Goal: Transaction & Acquisition: Book appointment/travel/reservation

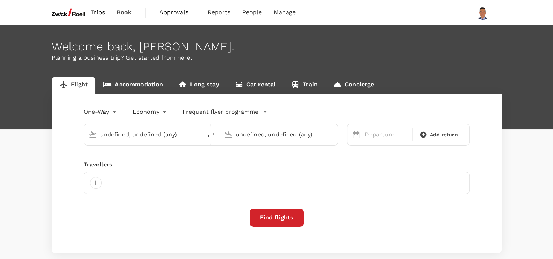
type input "Noi Bai Intl (HAN)"
type input "Singapore Changi (SIN)"
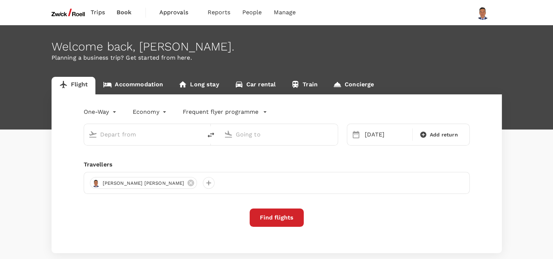
type input "Noi Bai Intl (HAN)"
type input "Singapore Changi (SIN)"
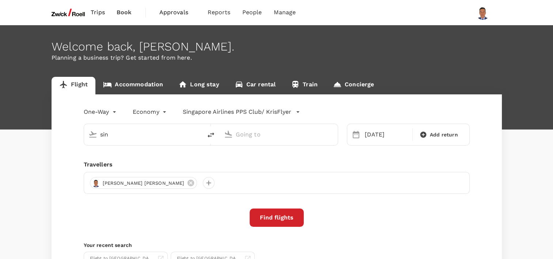
type input "Noi Bai Intl (HAN)"
type input "Singapore Changi (SIN)"
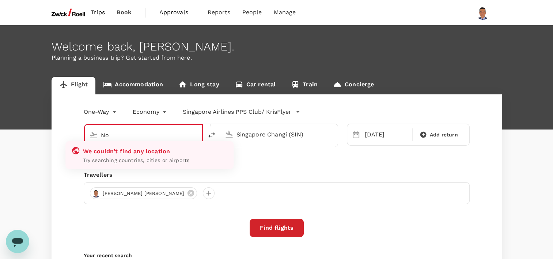
type input "N"
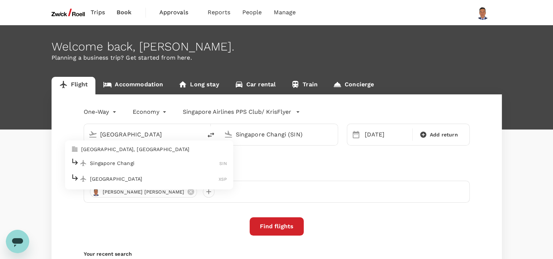
click at [115, 163] on p "Singapore Changi" at bounding box center [155, 162] width 130 height 7
type input "Singapore Changi (SIN)"
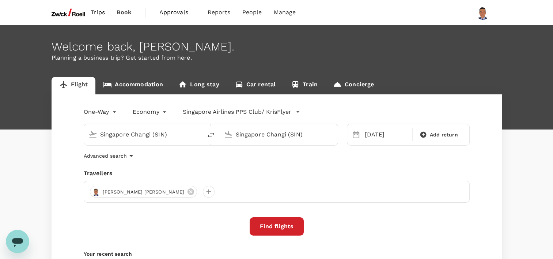
click at [250, 135] on input "Singapore Changi (SIN)" at bounding box center [279, 134] width 87 height 11
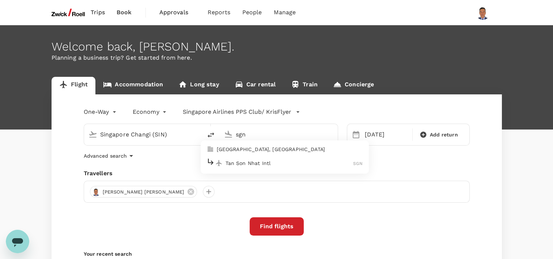
click at [259, 161] on p "Tan Son Nhat Intl" at bounding box center [290, 162] width 128 height 7
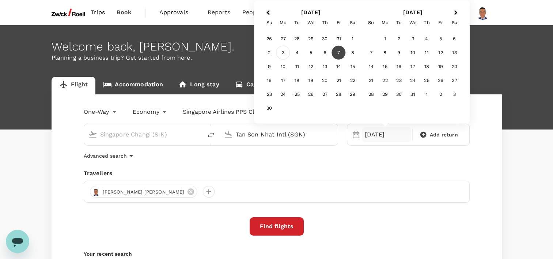
type input "Tan Son Nhat Intl (SGN)"
click at [285, 53] on div "3" at bounding box center [283, 53] width 14 height 14
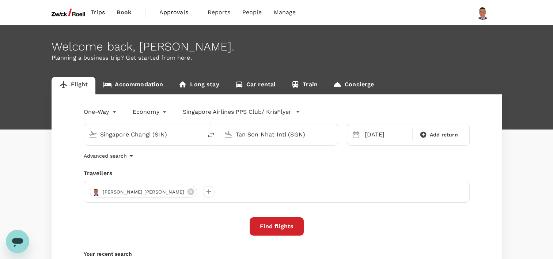
click at [234, 165] on div "One-Way oneway Economy economy Singapore Airlines PPS Club/ KrisFlyer Singapore…" at bounding box center [277, 197] width 451 height 207
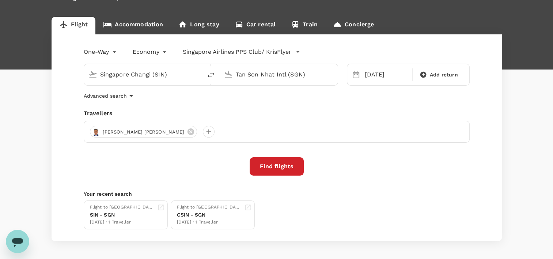
scroll to position [73, 0]
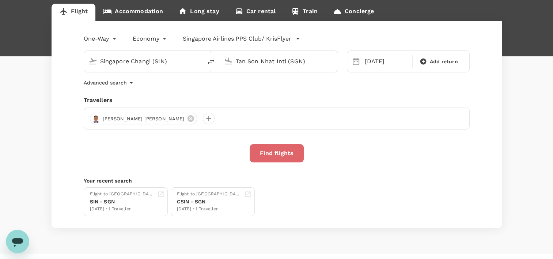
click at [268, 153] on button "Find flights" at bounding box center [277, 153] width 54 height 18
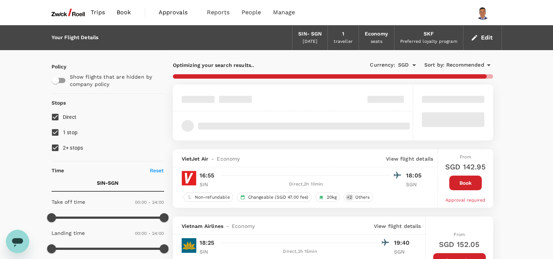
type input "1840"
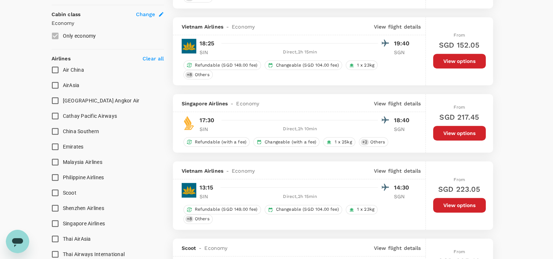
scroll to position [439, 0]
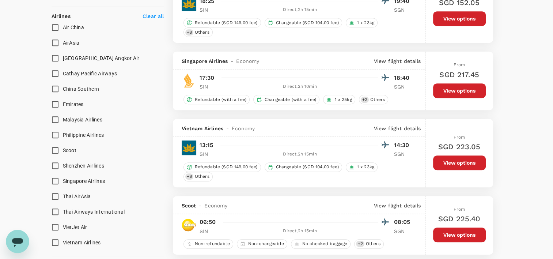
click at [57, 178] on input "Singapore Airlines" at bounding box center [55, 180] width 15 height 15
checkbox input "true"
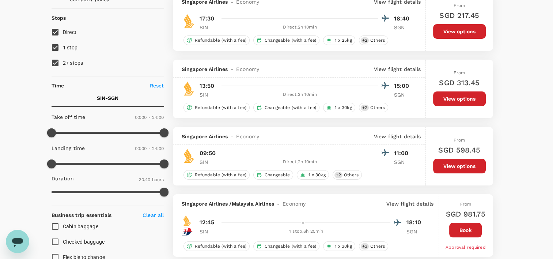
scroll to position [73, 0]
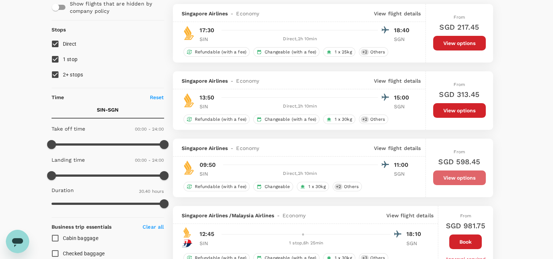
click at [445, 177] on button "View options" at bounding box center [459, 177] width 53 height 15
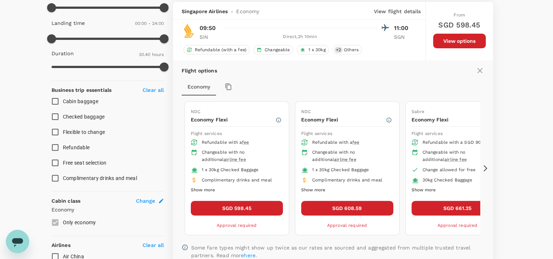
scroll to position [212, 0]
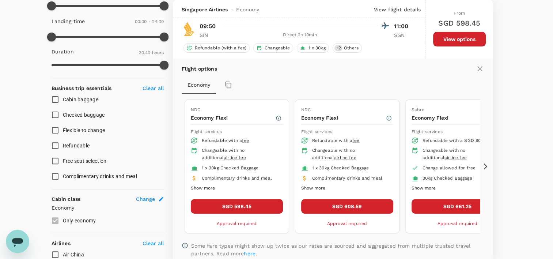
click at [270, 203] on button "SGD 598.45" at bounding box center [237, 206] width 92 height 15
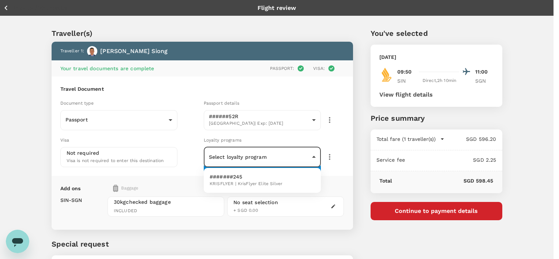
click at [314, 155] on body "Back to flight results Flight review Traveller(s) Traveller 1 : Shaun Lim Chee …" at bounding box center [279, 161] width 559 height 323
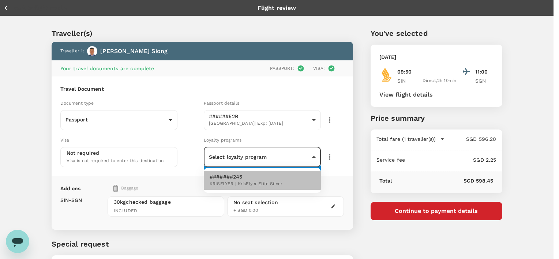
click at [263, 177] on p "#######245" at bounding box center [246, 176] width 73 height 7
type input "c5dd875b-6289-47f7-a0be-16c97ade7692"
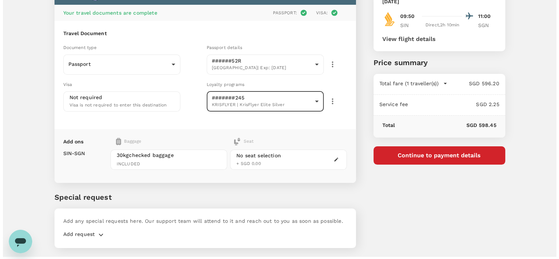
scroll to position [72, 0]
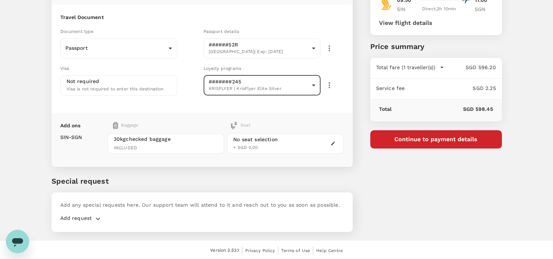
click at [417, 139] on button "Continue to payment details" at bounding box center [436, 139] width 132 height 18
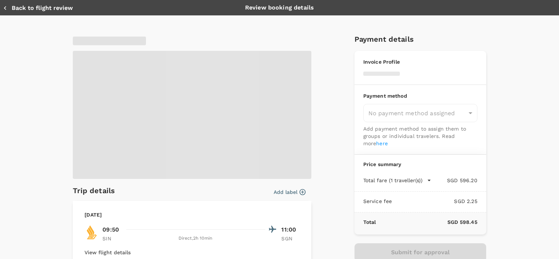
type input "9e599f25-8d49-4e86-a1d1-3dc5a6448a65"
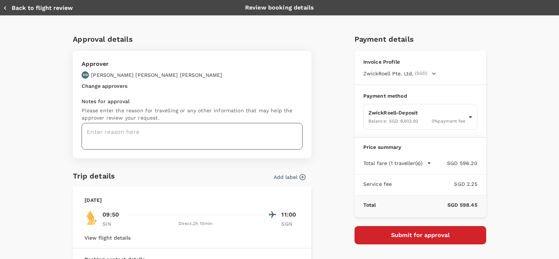
click at [116, 132] on textarea at bounding box center [192, 136] width 221 height 27
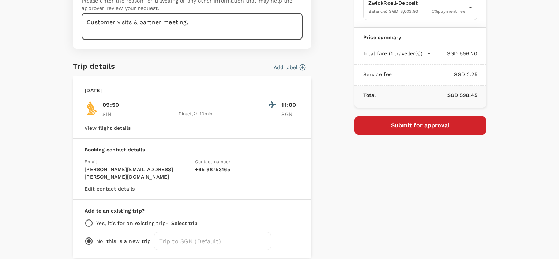
scroll to position [97, 0]
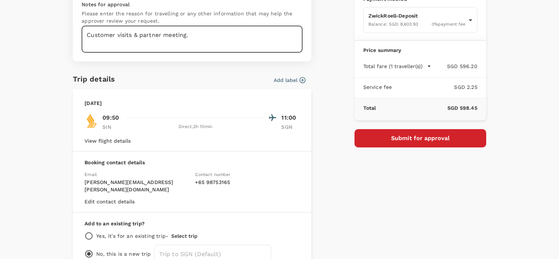
type textarea "Customer visits & partner meeting."
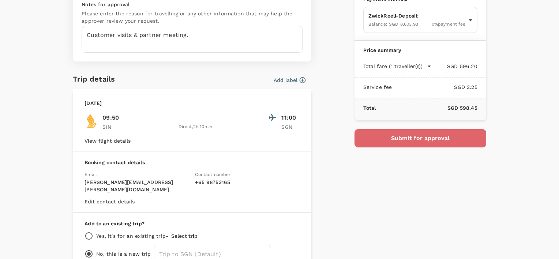
click at [384, 134] on button "Submit for approval" at bounding box center [420, 138] width 132 height 18
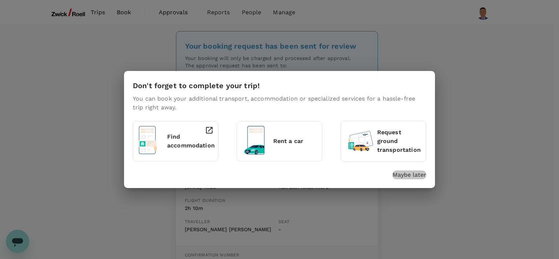
click at [414, 175] on p "Maybe later" at bounding box center [409, 174] width 34 height 9
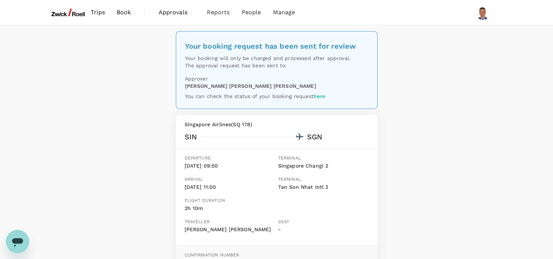
click at [128, 11] on span "Book" at bounding box center [124, 12] width 15 height 9
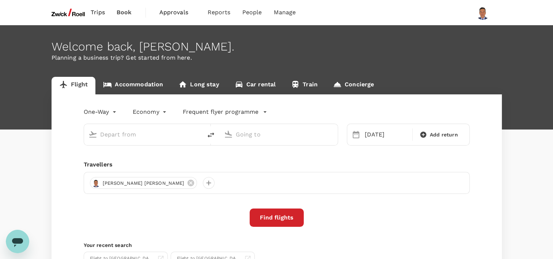
type input "Singapore Changi (SIN)"
type input "Tan Son Nhat Intl (SGN)"
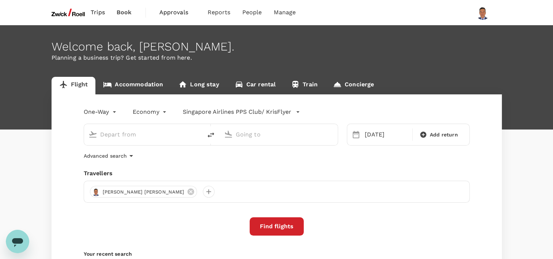
type input "Singapore Changi (SIN)"
type input "Tan Son Nhat Intl (SGN)"
click at [116, 134] on input "Singapore Changi (SIN)" at bounding box center [143, 134] width 87 height 11
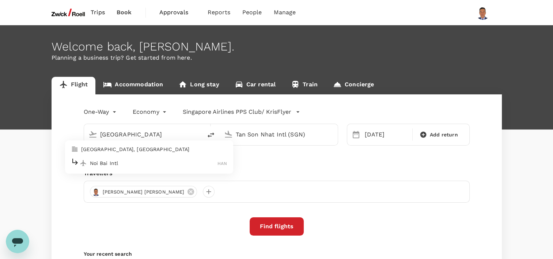
click at [119, 163] on p "Noi Bai Intl" at bounding box center [154, 162] width 128 height 7
type input "Noi Bai Intl (HAN)"
click at [253, 131] on input "Tan Son Nhat Intl (SGN)" at bounding box center [279, 134] width 87 height 11
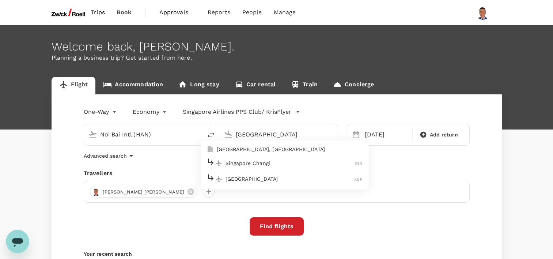
click at [257, 160] on p "Singapore Changi" at bounding box center [291, 162] width 130 height 7
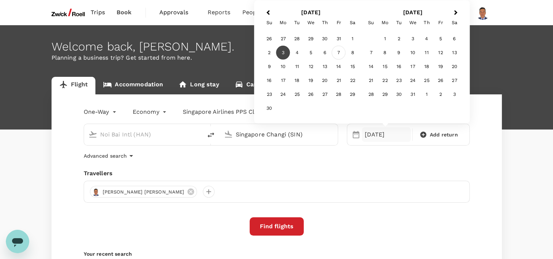
type input "Singapore Changi (SIN)"
click at [336, 50] on div "7" at bounding box center [339, 53] width 14 height 14
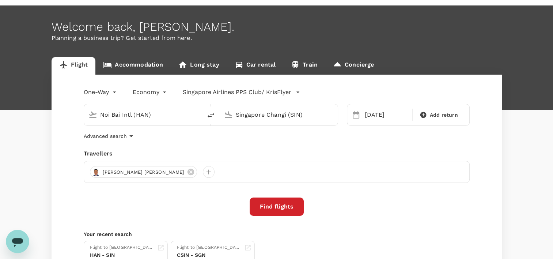
scroll to position [37, 0]
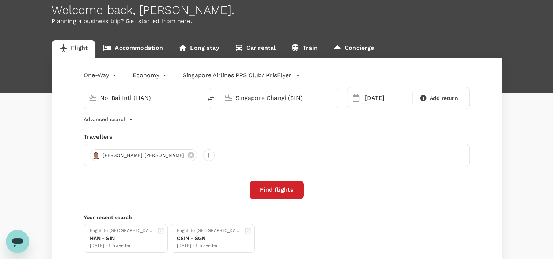
click at [269, 189] on button "Find flights" at bounding box center [277, 190] width 54 height 18
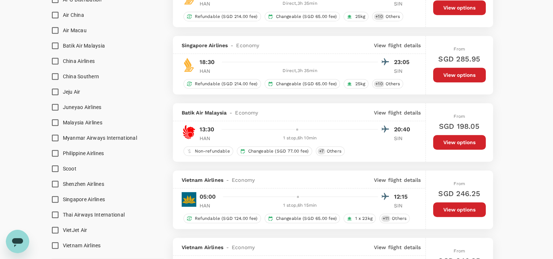
scroll to position [512, 0]
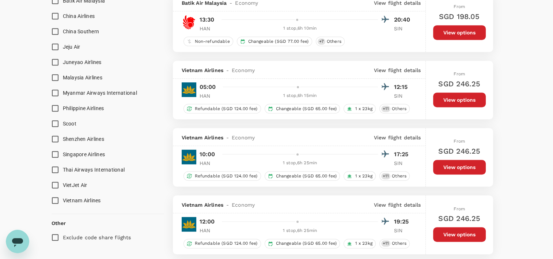
click at [54, 154] on input "Singapore Airlines" at bounding box center [55, 154] width 15 height 15
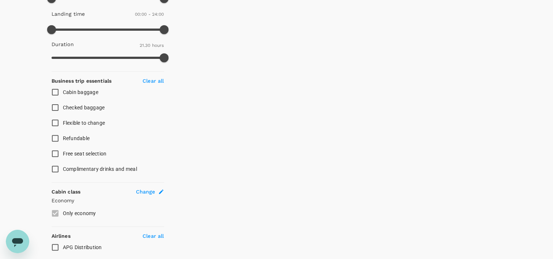
checkbox input "false"
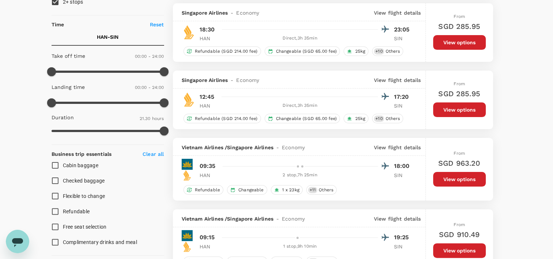
scroll to position [73, 0]
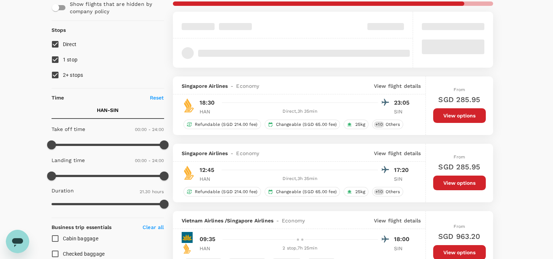
click at [467, 183] on button "View options" at bounding box center [459, 183] width 53 height 15
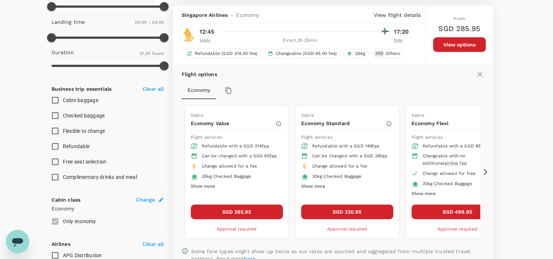
scroll to position [216, 0]
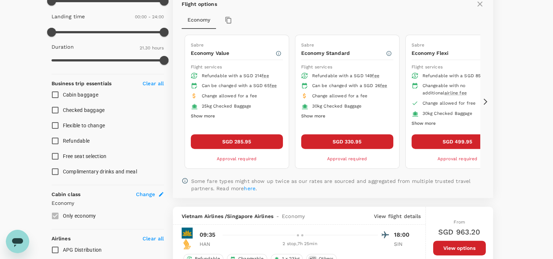
checkbox input "false"
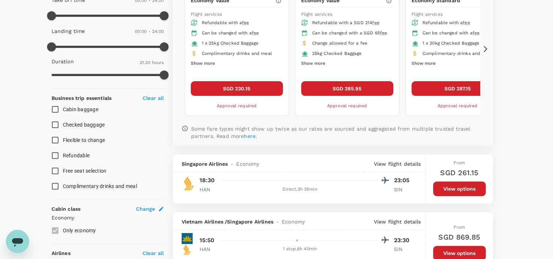
scroll to position [180, 0]
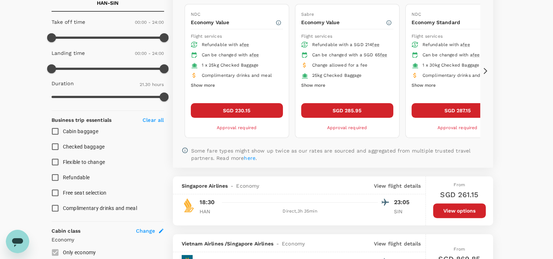
checkbox input "false"
checkbox input "true"
click at [265, 110] on button "SGD 230.15" at bounding box center [237, 110] width 92 height 15
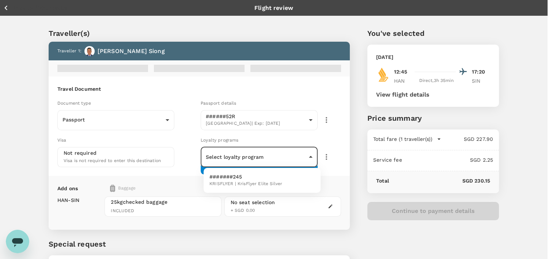
click at [297, 161] on body "Back to flight results Flight review Traveller(s) Traveller 1 : [PERSON_NAME] […" at bounding box center [276, 161] width 553 height 323
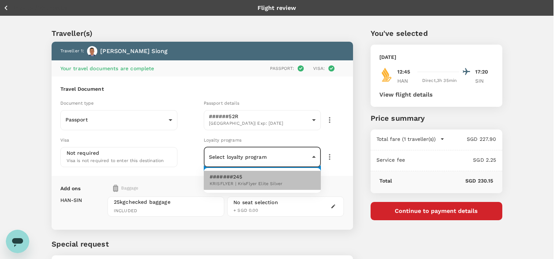
click at [273, 180] on p "#######245" at bounding box center [246, 176] width 73 height 7
type input "c5dd875b-6289-47f7-a0be-16c97ade7692"
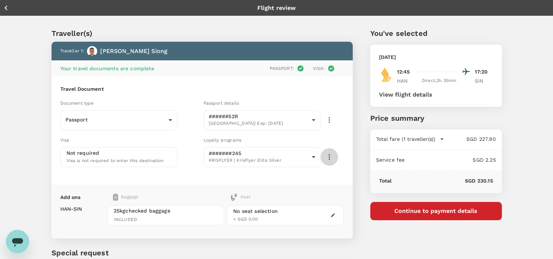
click at [330, 155] on icon "button" at bounding box center [329, 156] width 9 height 9
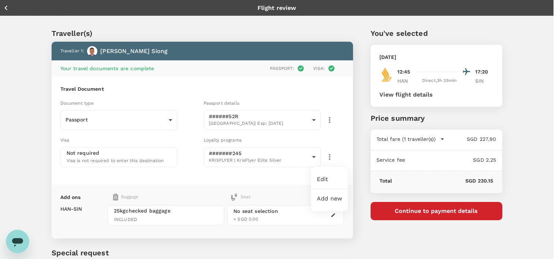
click at [330, 155] on div at bounding box center [279, 129] width 559 height 259
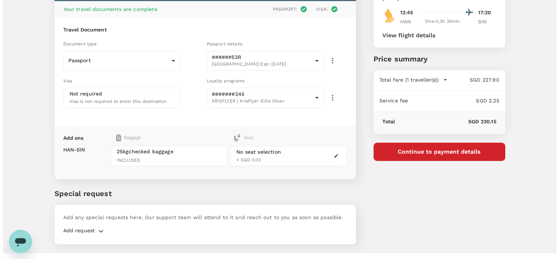
scroll to position [72, 0]
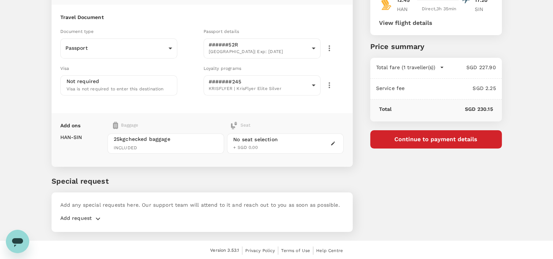
click at [421, 141] on button "Continue to payment details" at bounding box center [436, 139] width 132 height 18
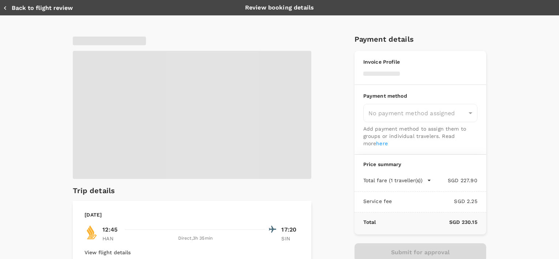
type input "9e599f25-8d49-4e86-a1d1-3dc5a6448a65"
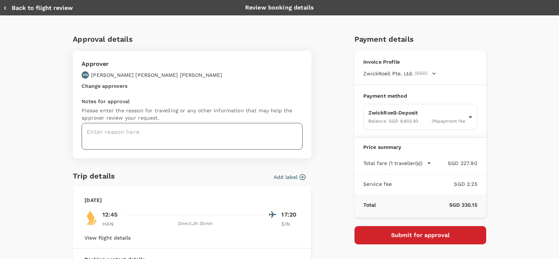
click at [163, 134] on textarea at bounding box center [192, 136] width 221 height 27
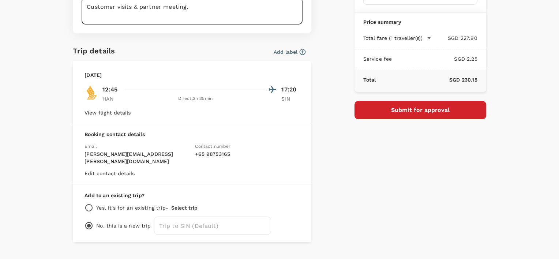
scroll to position [133, 0]
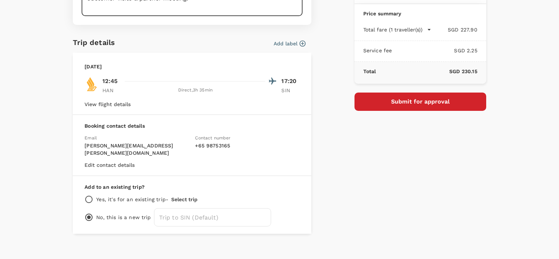
type textarea "Customer visits & partner meeting."
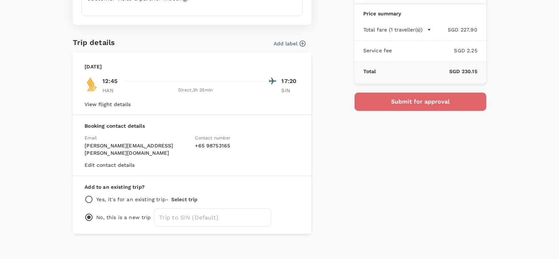
click at [428, 103] on button "Submit for approval" at bounding box center [420, 102] width 132 height 18
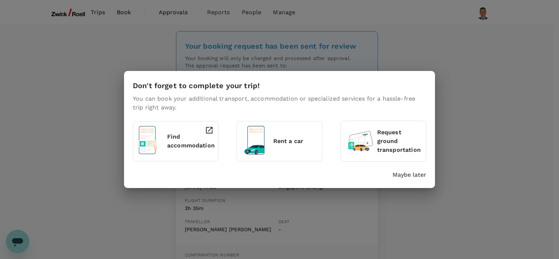
click at [415, 176] on p "Maybe later" at bounding box center [409, 174] width 34 height 9
